Goal: Communication & Community: Ask a question

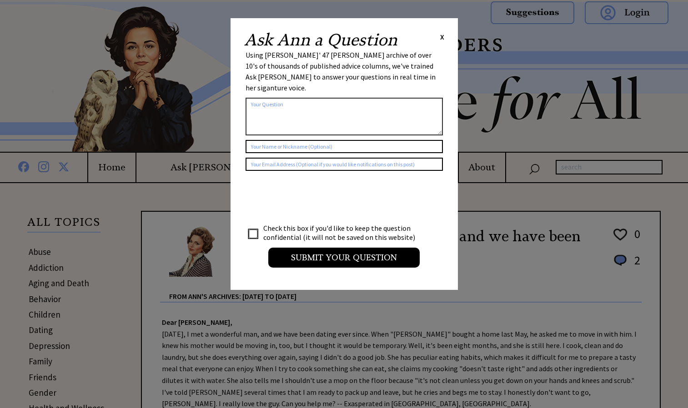
click at [284, 98] on textarea at bounding box center [344, 117] width 197 height 38
click at [339, 98] on textarea "Dear, [PERSON_NAME] my name is [PERSON_NAME]" at bounding box center [344, 117] width 197 height 38
click at [368, 101] on textarea "Dear, [PERSON_NAME] my name is [PERSON_NAME]'m 18 and have a minimum wage job a…" at bounding box center [344, 117] width 197 height 38
click at [367, 103] on textarea "Dear, [PERSON_NAME] my name is [PERSON_NAME]'m 18 and have a minimum wage job a…" at bounding box center [344, 117] width 197 height 38
click at [298, 113] on textarea "Dear, [PERSON_NAME] my name is [PERSON_NAME]'m 18 and have a minimum wage job a…" at bounding box center [344, 117] width 197 height 38
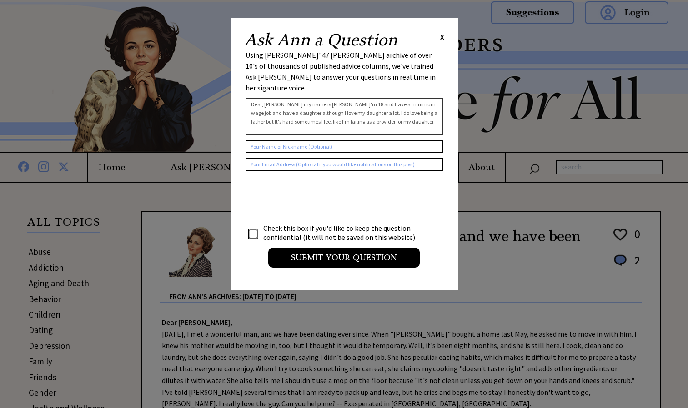
type textarea "Dear, [PERSON_NAME] my name is [PERSON_NAME]'m 18 and have a minimum wage job a…"
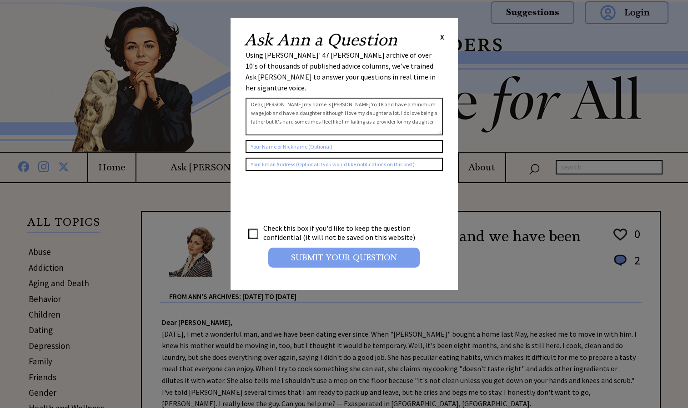
click at [290, 248] on input "Submit your Question" at bounding box center [343, 258] width 151 height 20
click at [347, 249] on input "Submit your Question" at bounding box center [343, 258] width 151 height 20
